Goal: Use online tool/utility: Utilize a website feature to perform a specific function

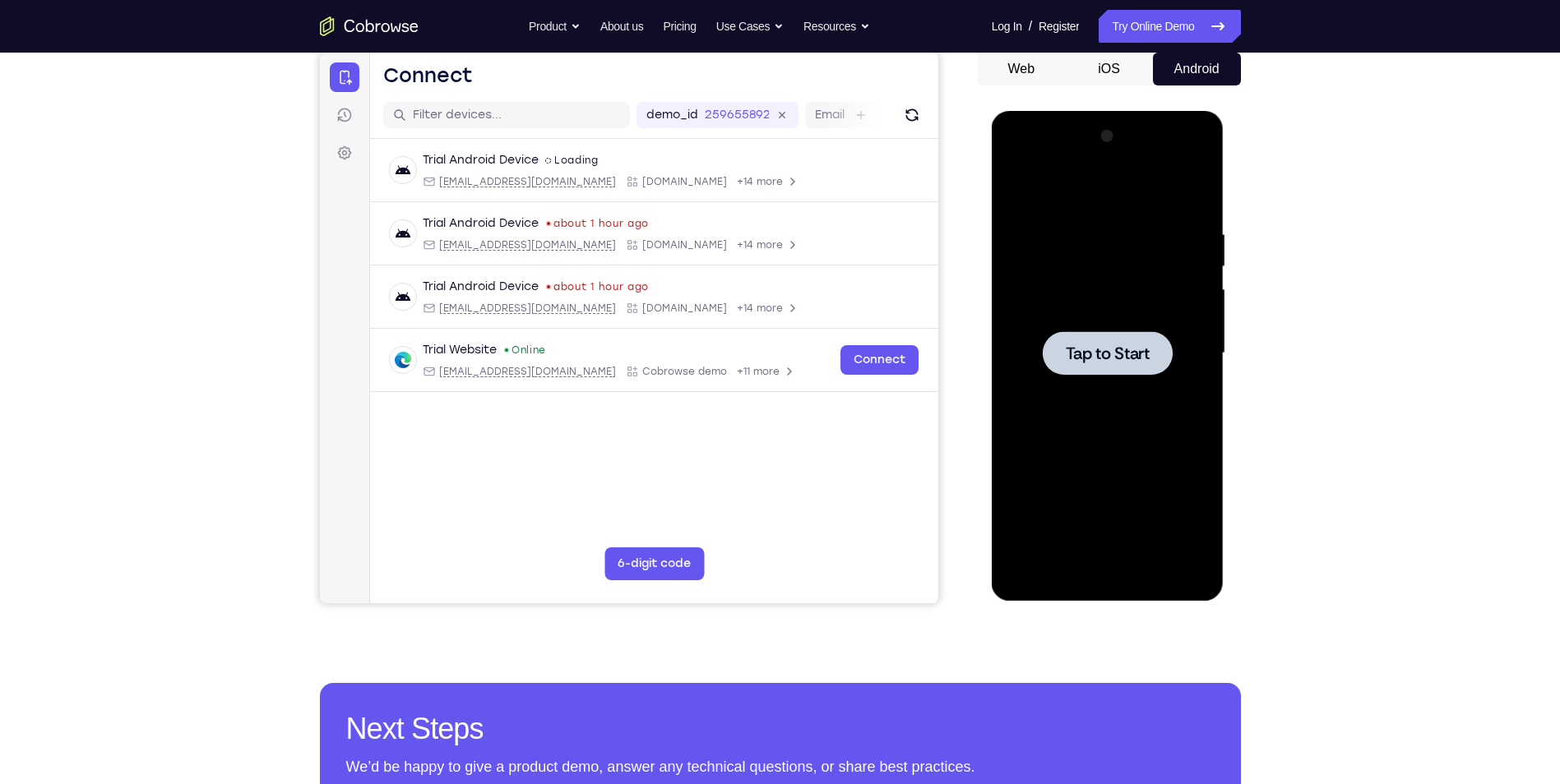
click at [1133, 390] on div at bounding box center [1107, 353] width 207 height 460
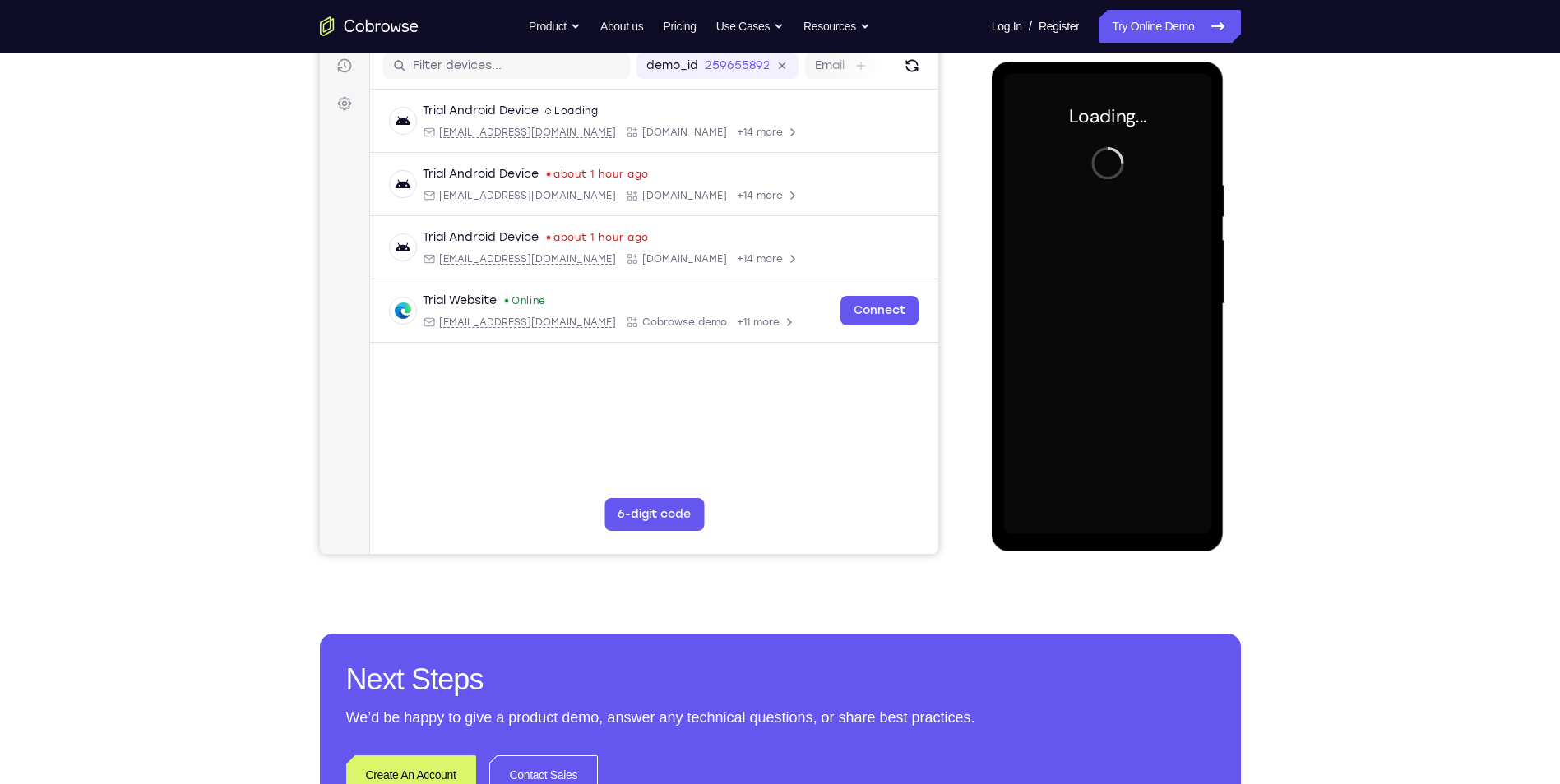
scroll to position [7, 0]
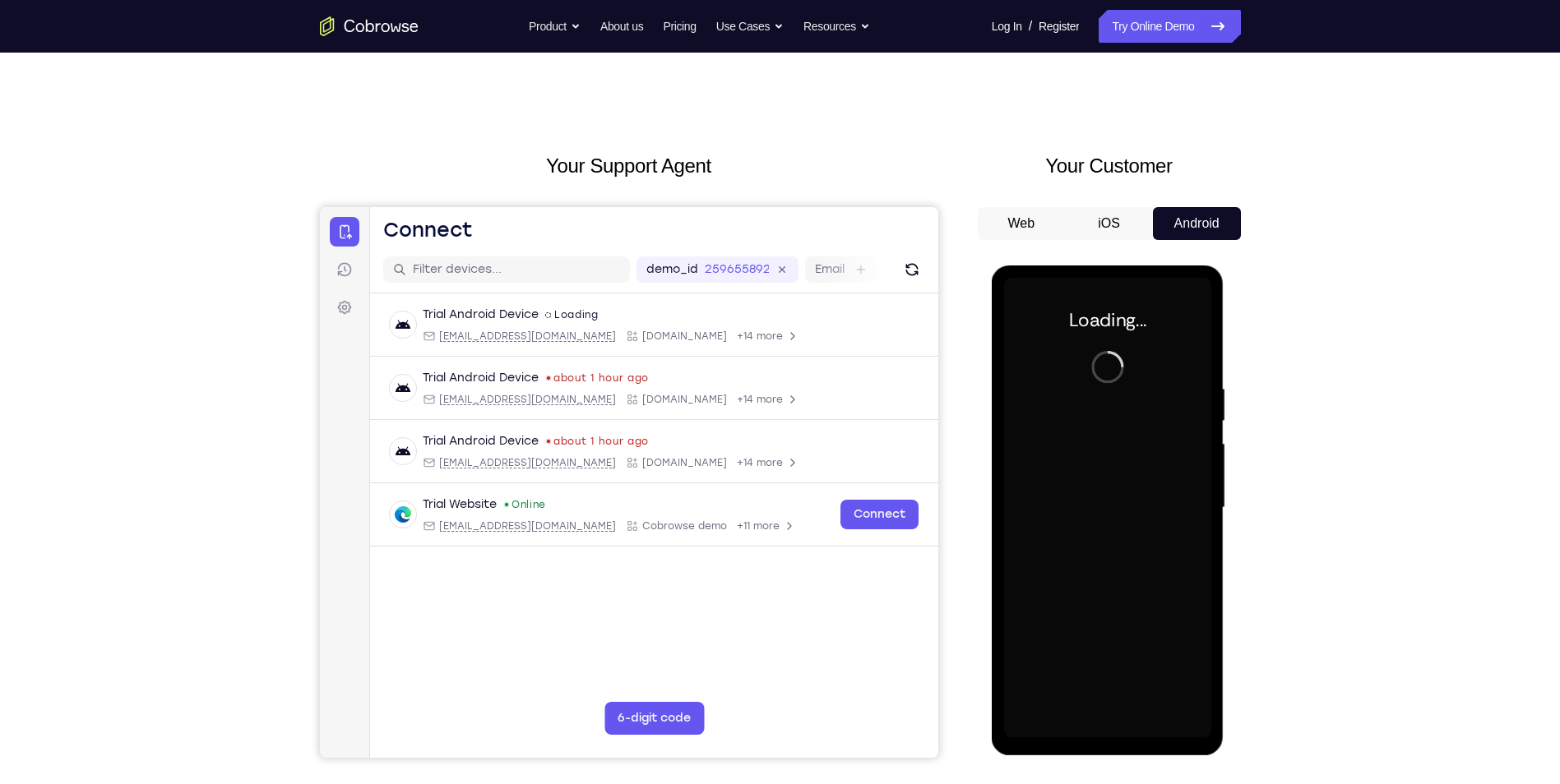
click at [1447, 320] on div "Your Support Agent Your Customer Web iOS Android Next Steps We’d be happy to gi…" at bounding box center [780, 587] width 1560 height 1083
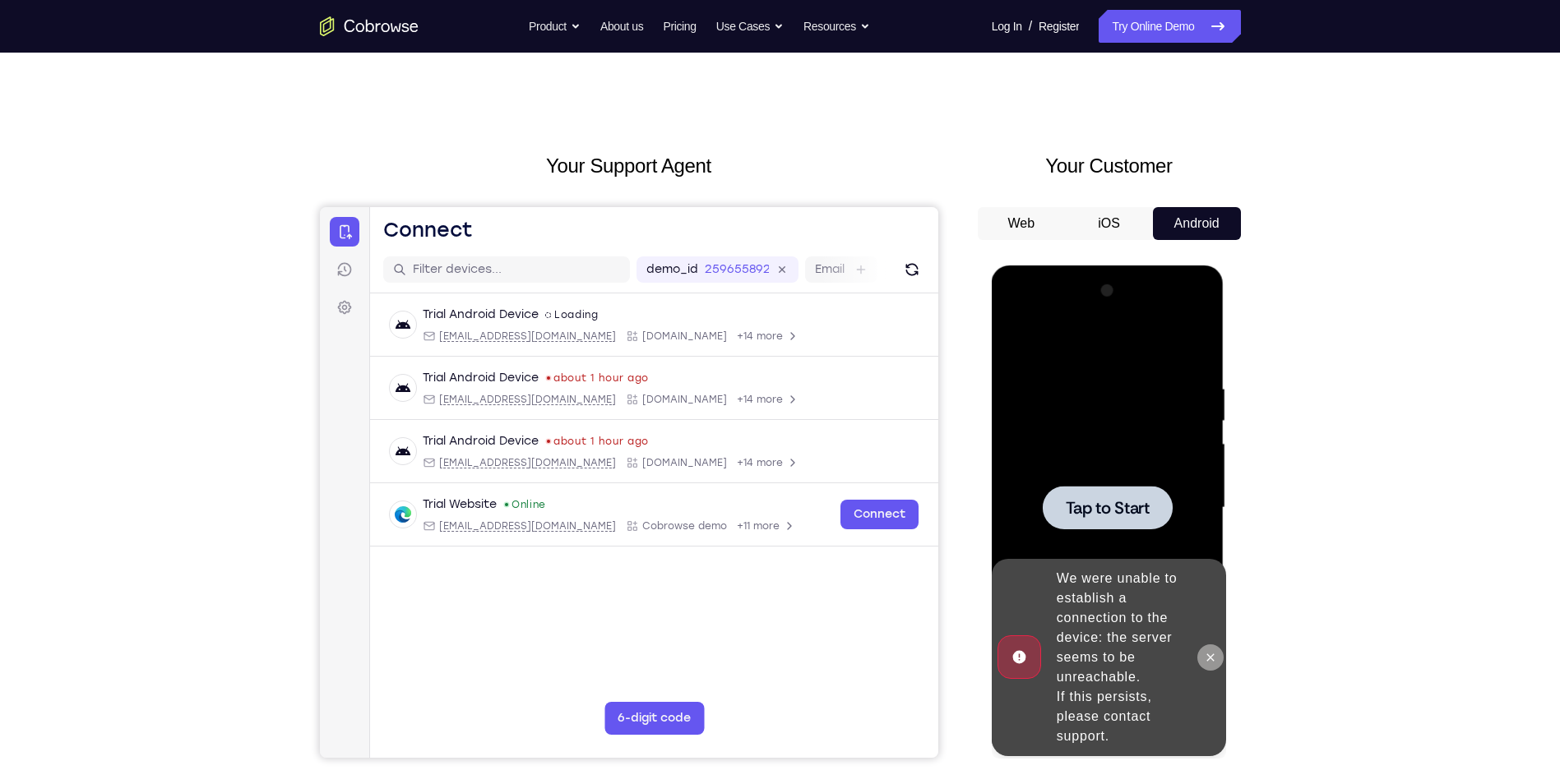
click at [1214, 670] on button at bounding box center [1210, 657] width 26 height 26
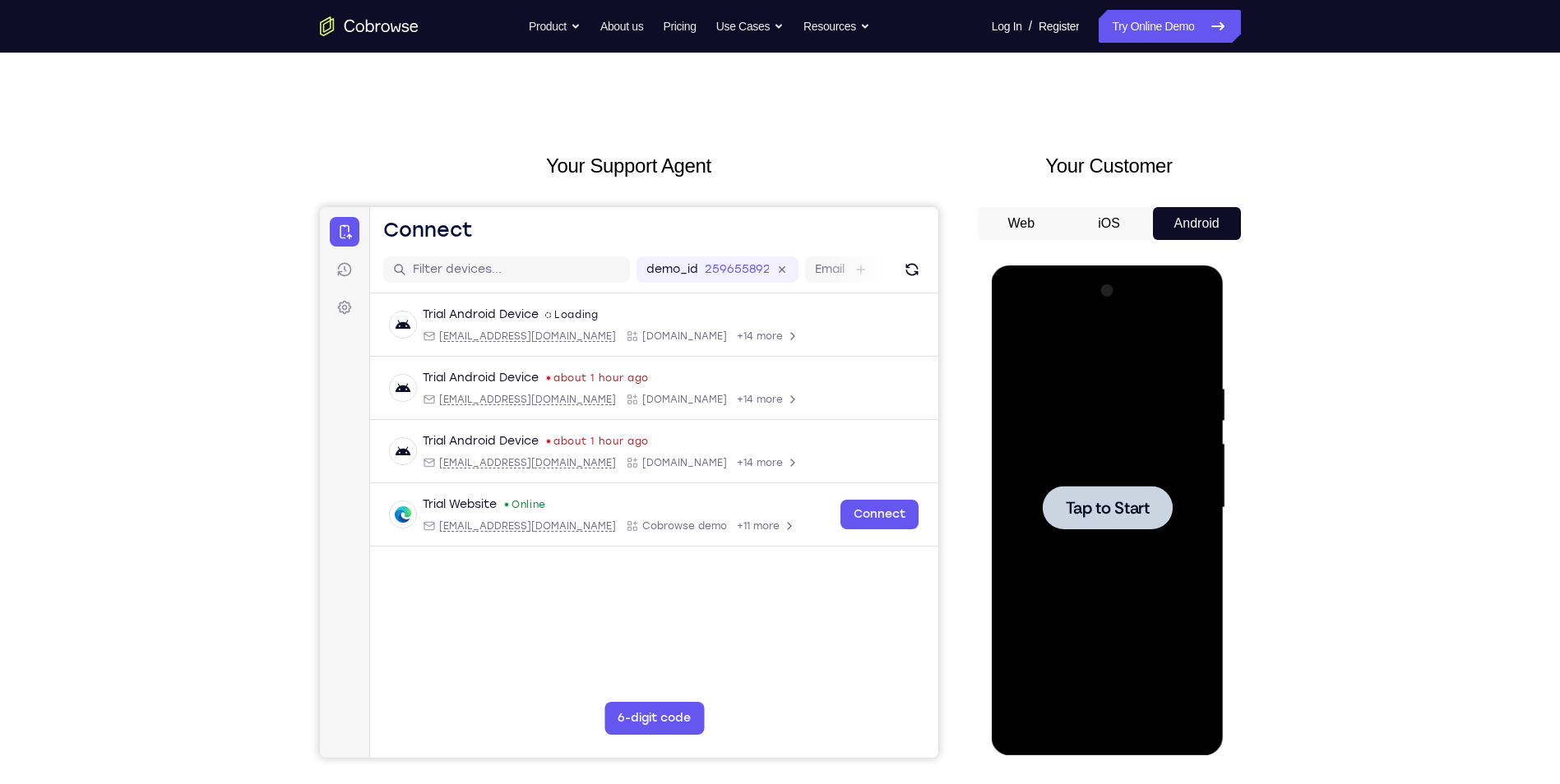
click at [1156, 460] on div at bounding box center [1107, 507] width 207 height 460
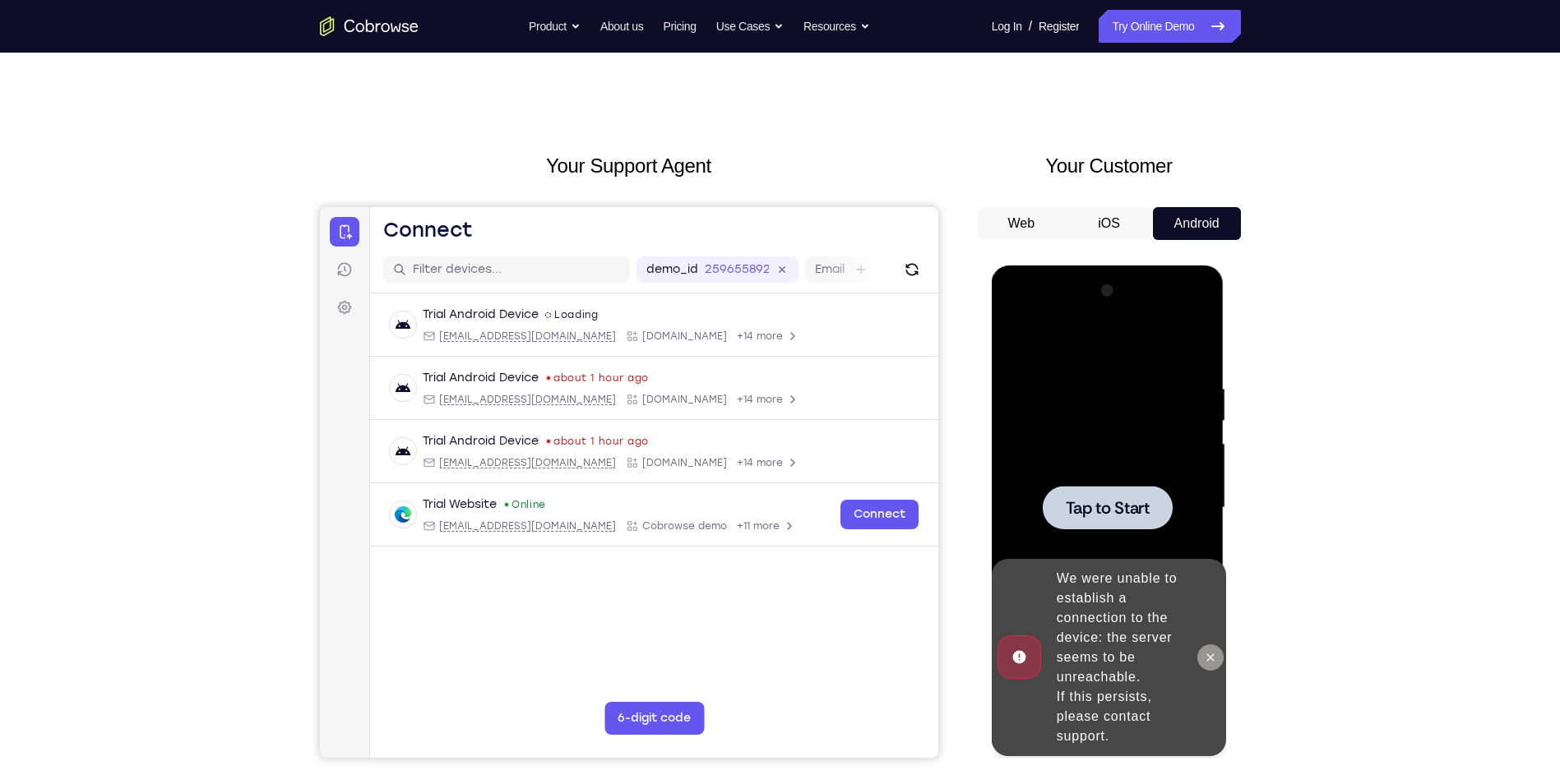
click at [1204, 663] on icon at bounding box center [1210, 657] width 13 height 13
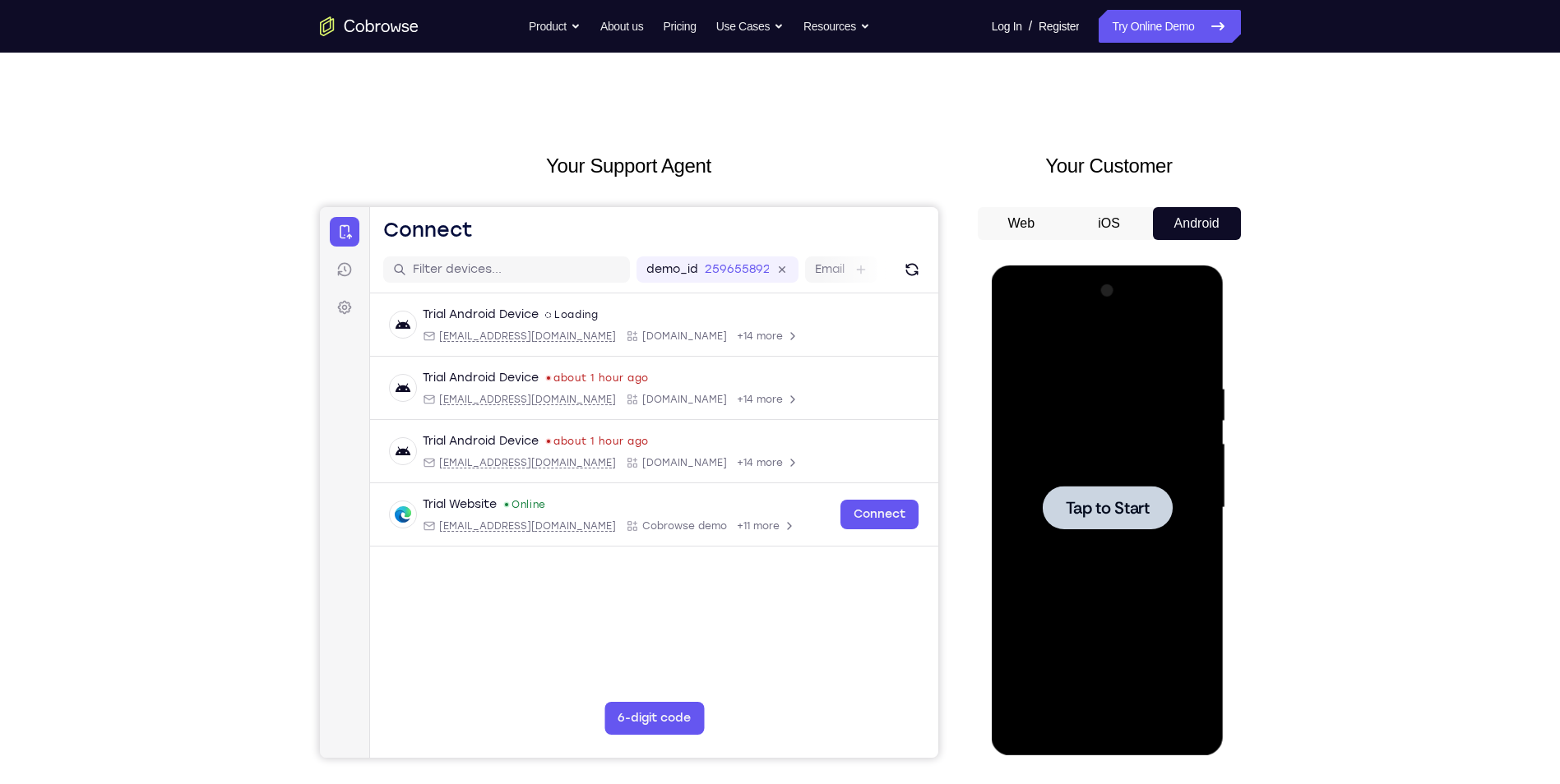
click at [1141, 535] on div at bounding box center [1107, 507] width 207 height 460
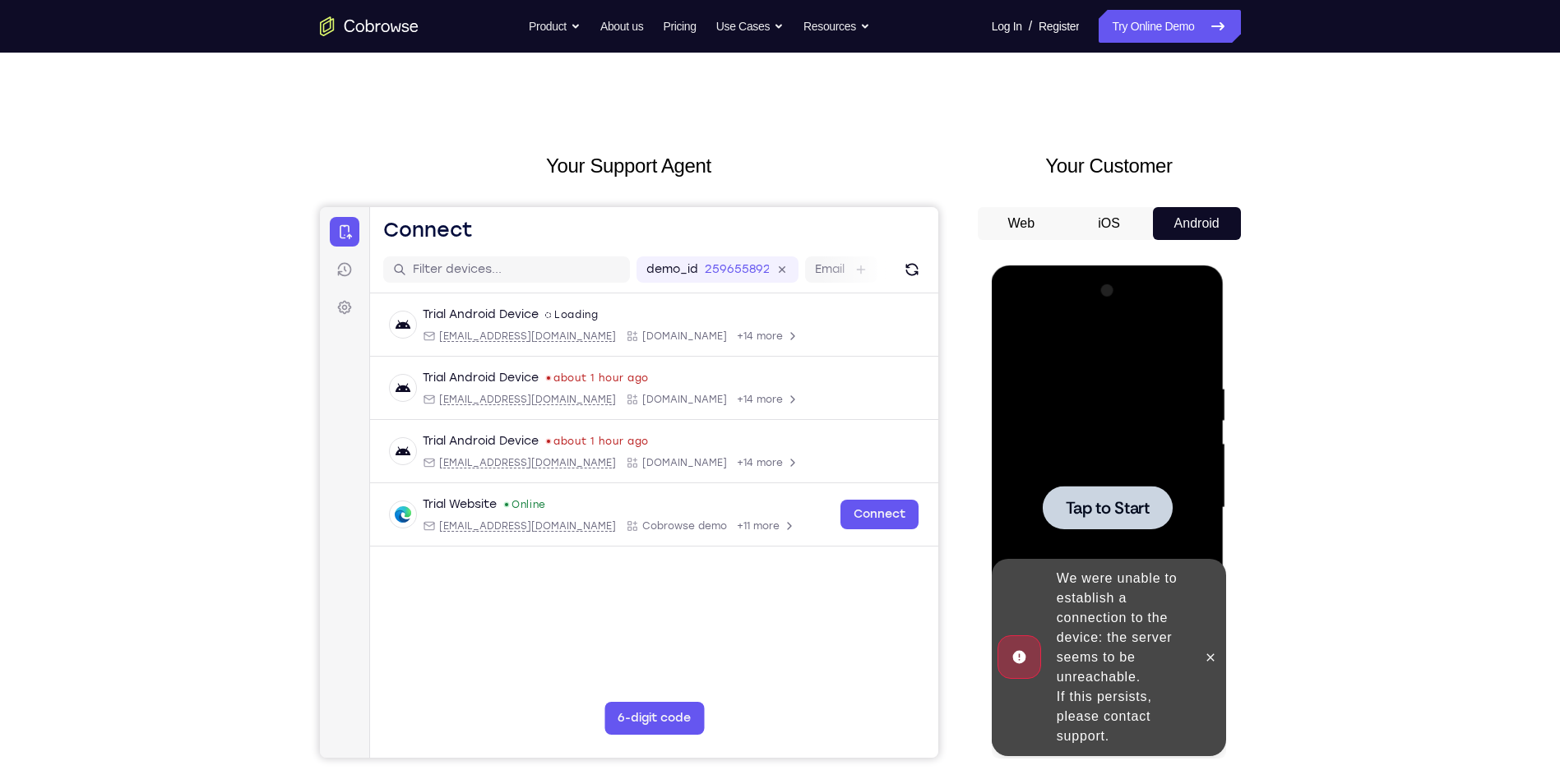
click at [1187, 372] on div at bounding box center [1107, 507] width 207 height 460
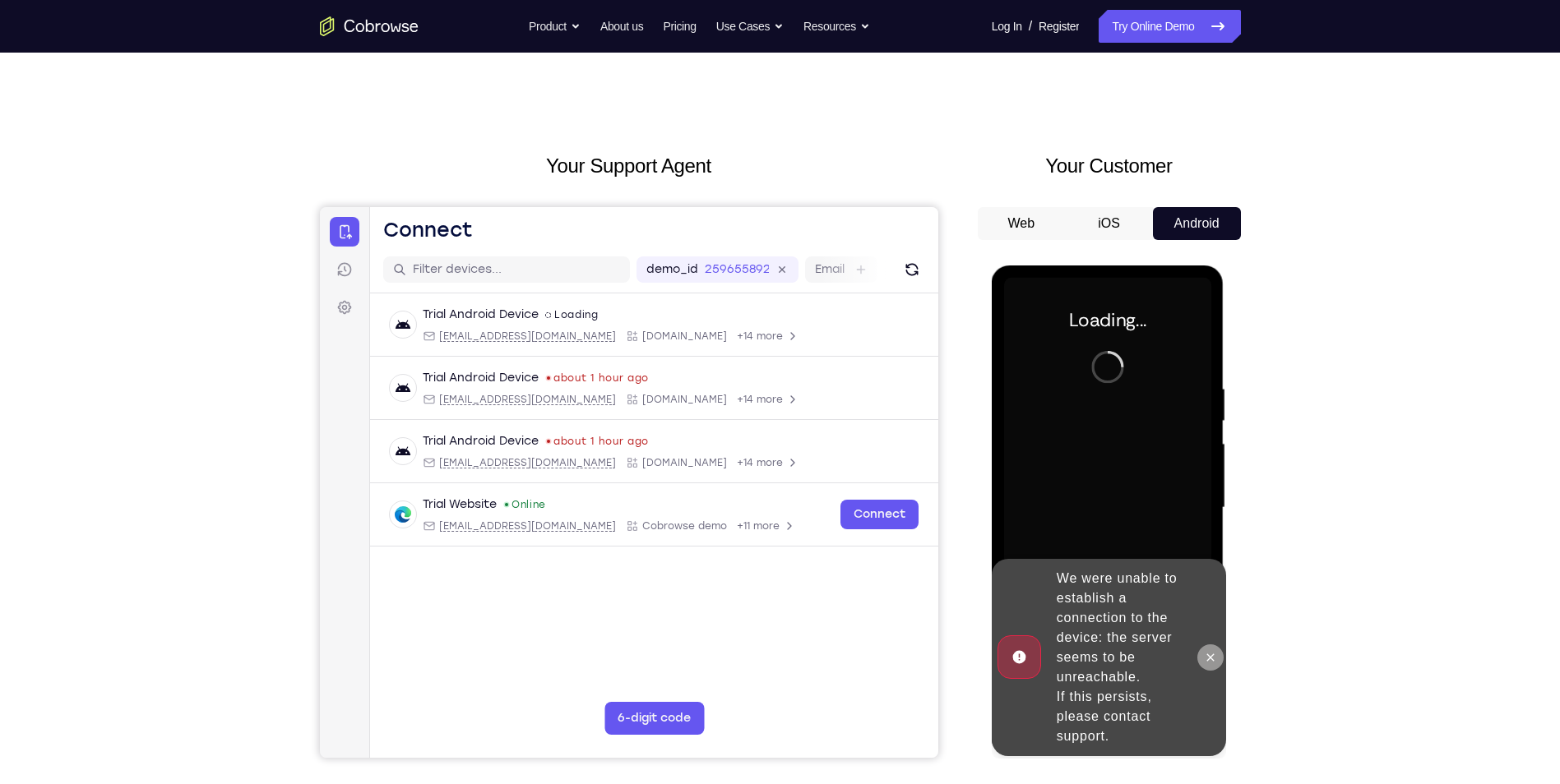
click at [1217, 668] on button at bounding box center [1210, 657] width 26 height 26
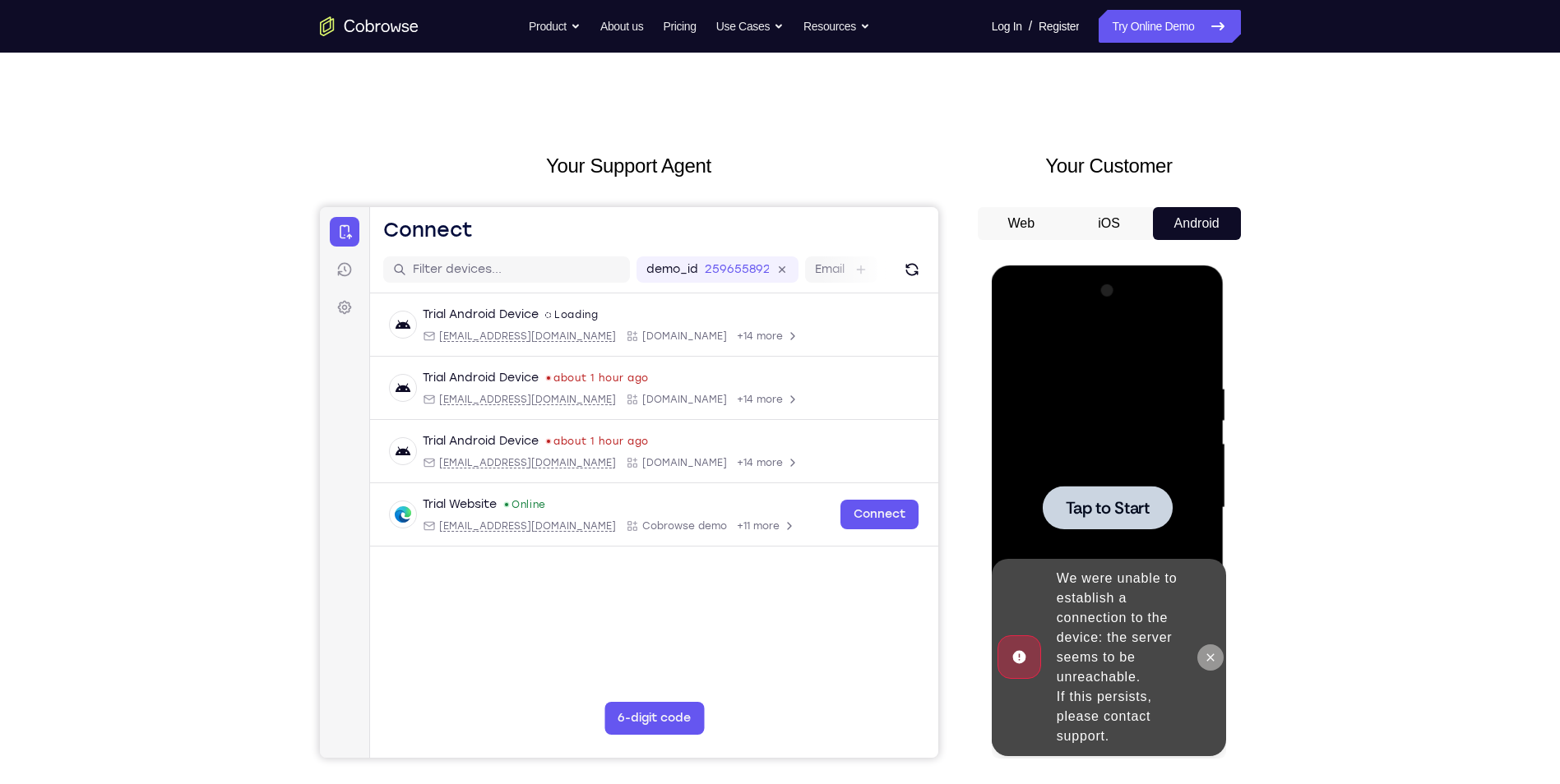
click at [1202, 663] on button at bounding box center [1210, 657] width 26 height 26
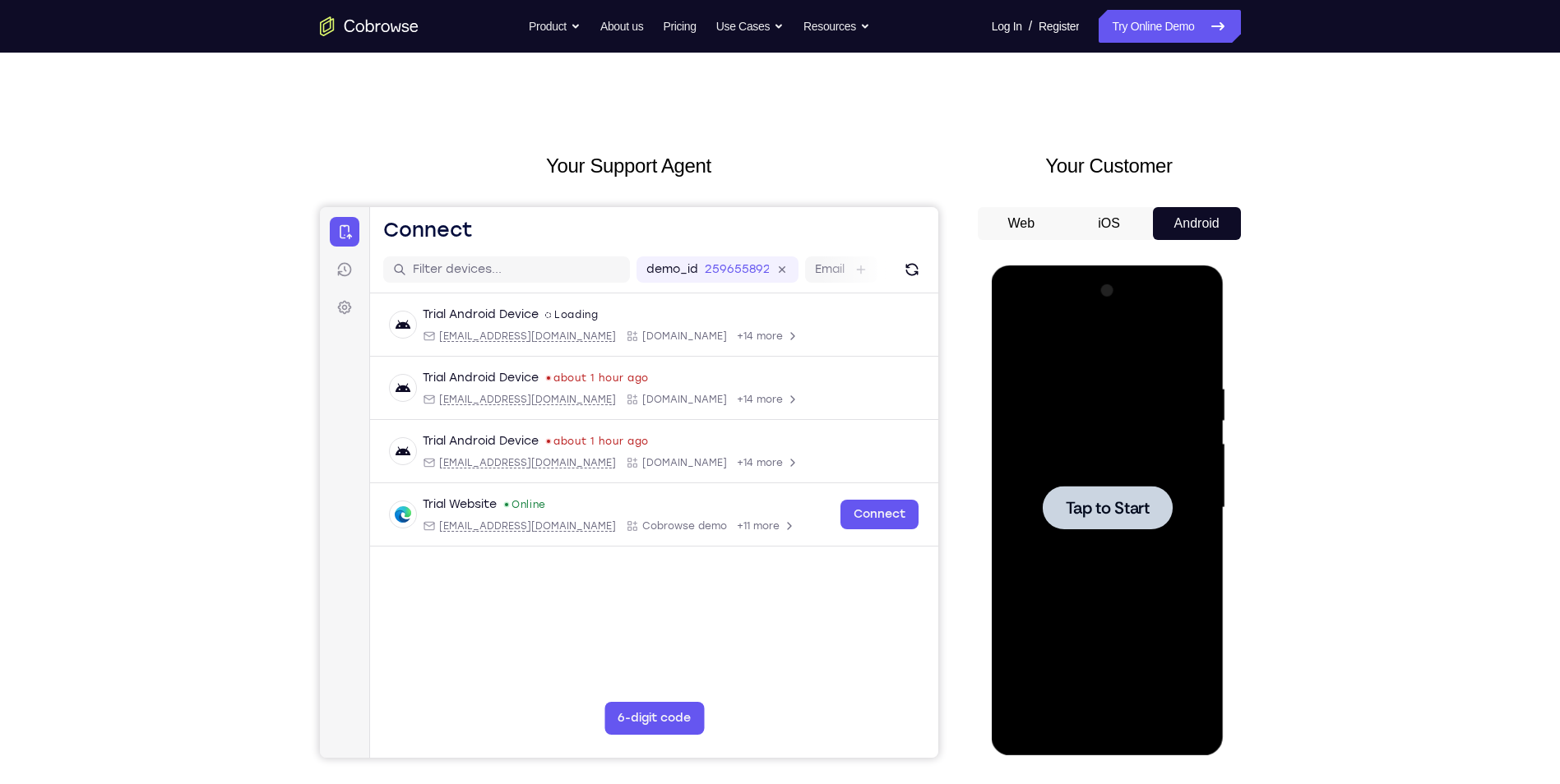
click at [1150, 400] on div at bounding box center [1107, 507] width 207 height 460
